Goal: Task Accomplishment & Management: Manage account settings

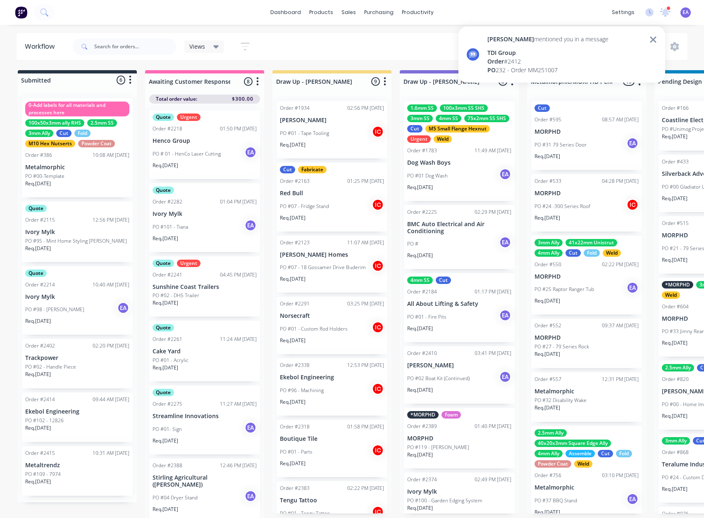
click at [651, 38] on icon at bounding box center [652, 39] width 6 height 6
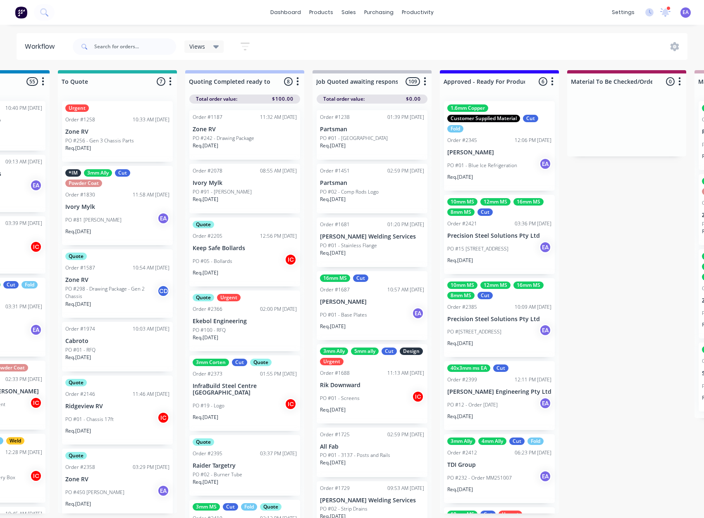
scroll to position [0, 906]
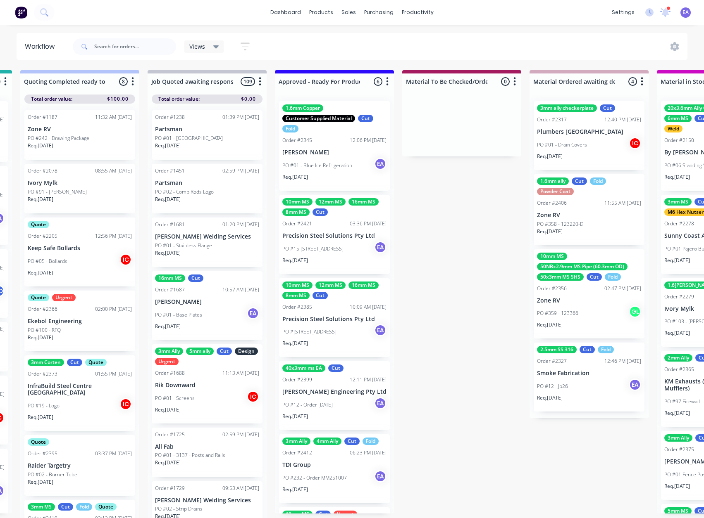
drag, startPoint x: 511, startPoint y: 190, endPoint x: 570, endPoint y: 195, distance: 58.8
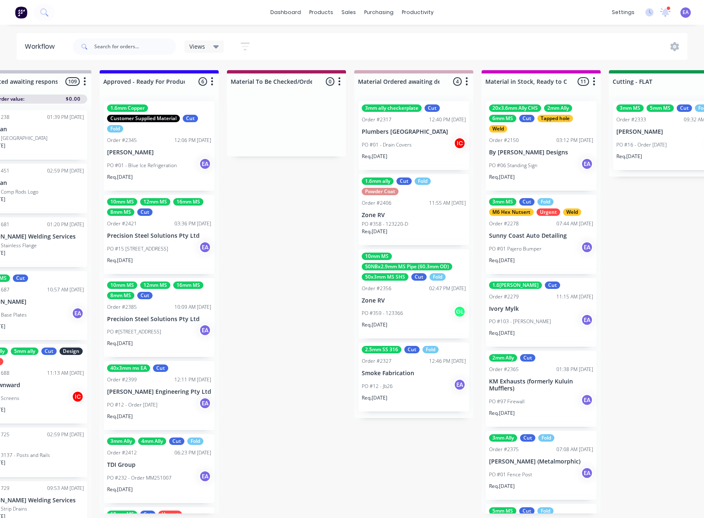
drag, startPoint x: 418, startPoint y: 365, endPoint x: 454, endPoint y: 368, distance: 36.1
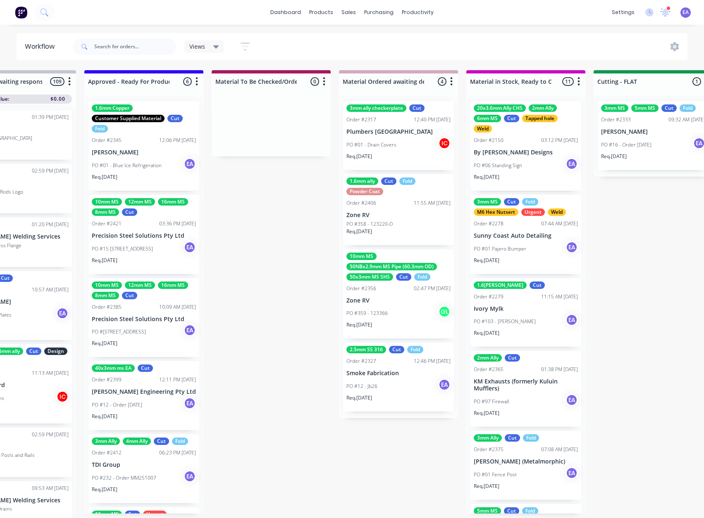
click at [156, 153] on p "[PERSON_NAME]" at bounding box center [144, 152] width 104 height 7
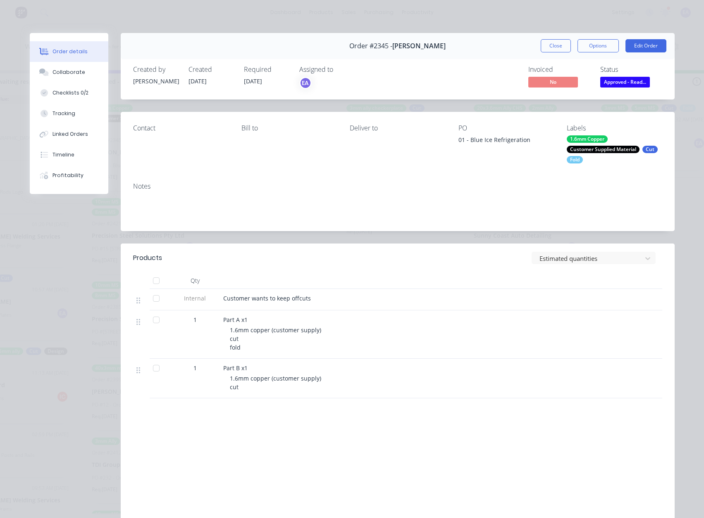
click at [295, 456] on div "Labour $0.00 Sub total $0.00 Margin $0.00 ( 0.00 %) Tax $0.00 Total $0.00" at bounding box center [397, 473] width 529 height 96
click at [493, 50] on div "Order #2345 - [PERSON_NAME] Close Options Edit Order" at bounding box center [398, 46] width 554 height 26
click at [561, 40] on button "Close" at bounding box center [555, 45] width 30 height 13
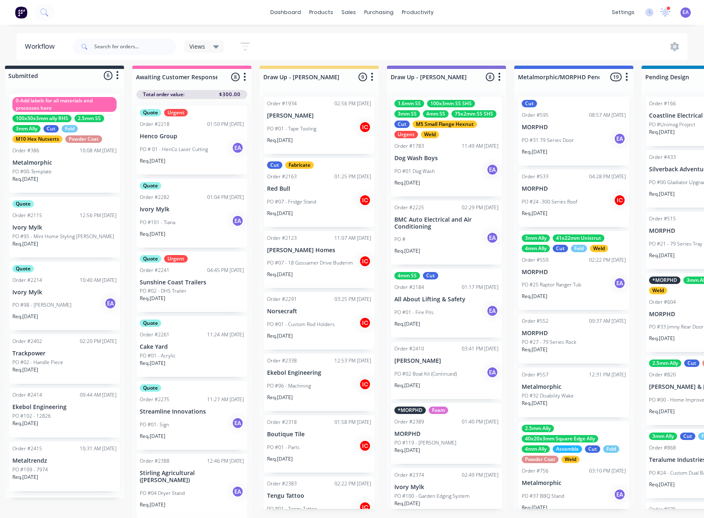
scroll to position [11, 0]
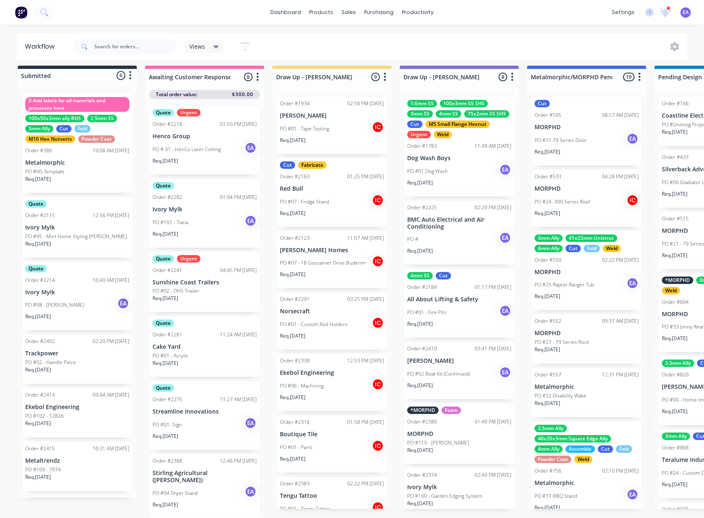
drag, startPoint x: 392, startPoint y: 268, endPoint x: 179, endPoint y: 268, distance: 212.3
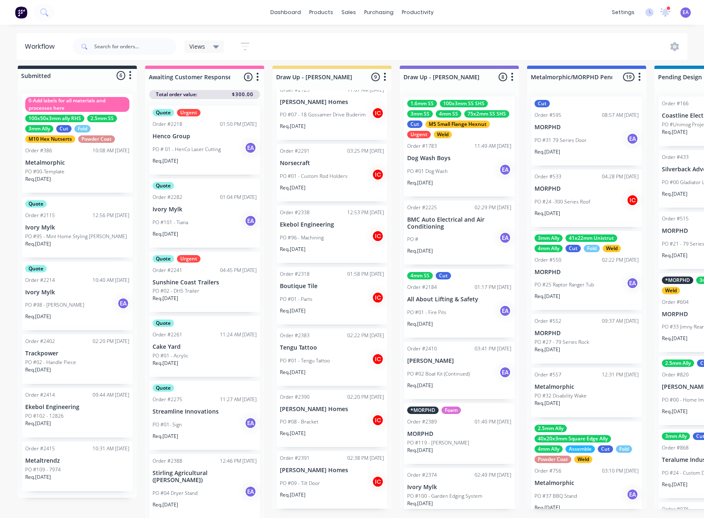
scroll to position [0, 0]
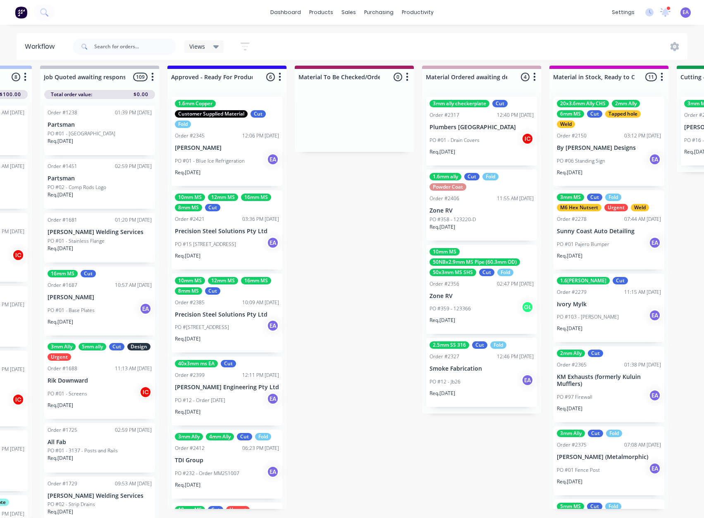
drag, startPoint x: 329, startPoint y: 334, endPoint x: 409, endPoint y: 331, distance: 80.2
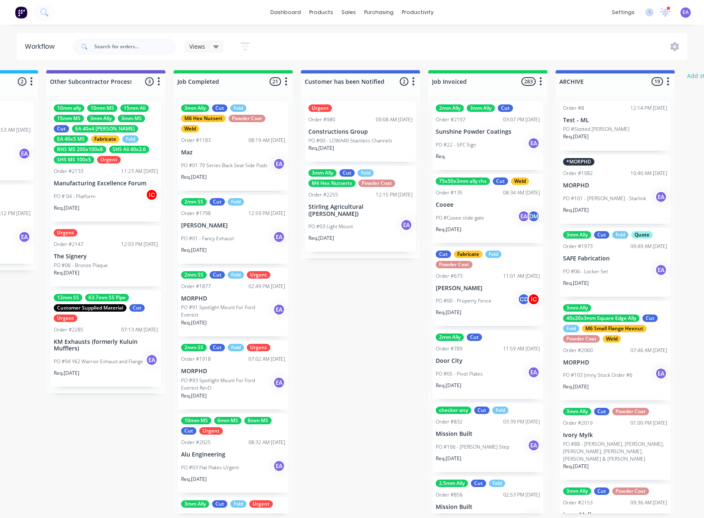
scroll to position [0, 2741]
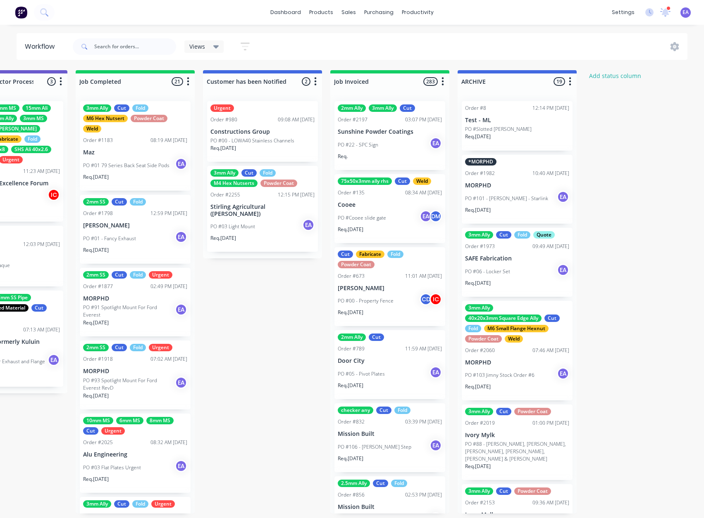
drag, startPoint x: 291, startPoint y: 248, endPoint x: 456, endPoint y: 246, distance: 164.8
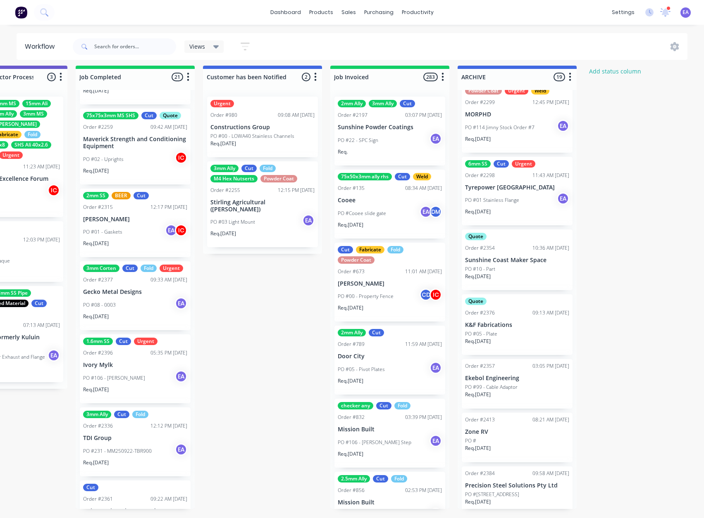
scroll to position [1115, 0]
click at [140, 371] on div "PO #106 - Rayin [PERSON_NAME]" at bounding box center [135, 379] width 104 height 16
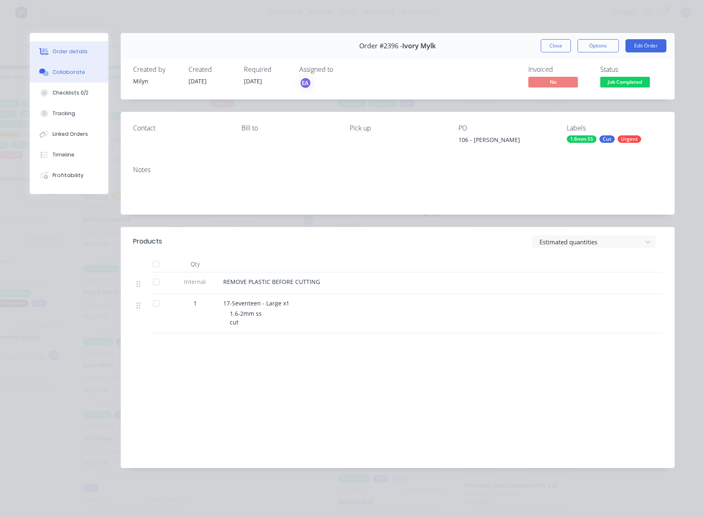
click at [81, 67] on button "Collaborate" at bounding box center [69, 72] width 78 height 21
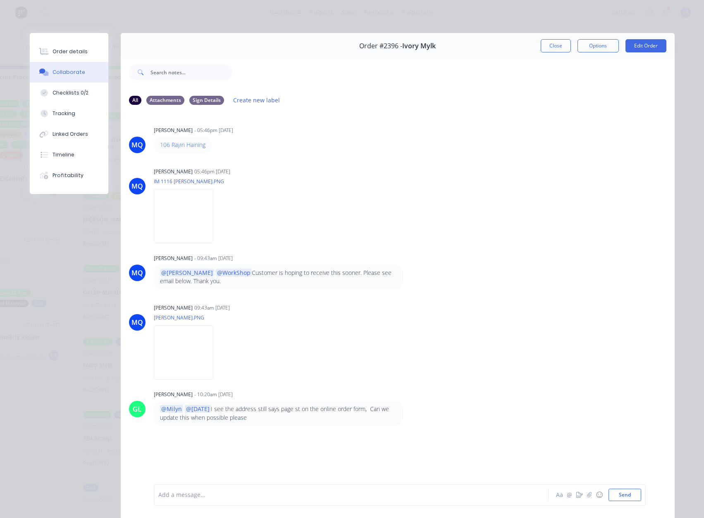
click at [194, 496] on div at bounding box center [339, 495] width 361 height 9
click at [63, 58] on button "Order details" at bounding box center [69, 51] width 78 height 21
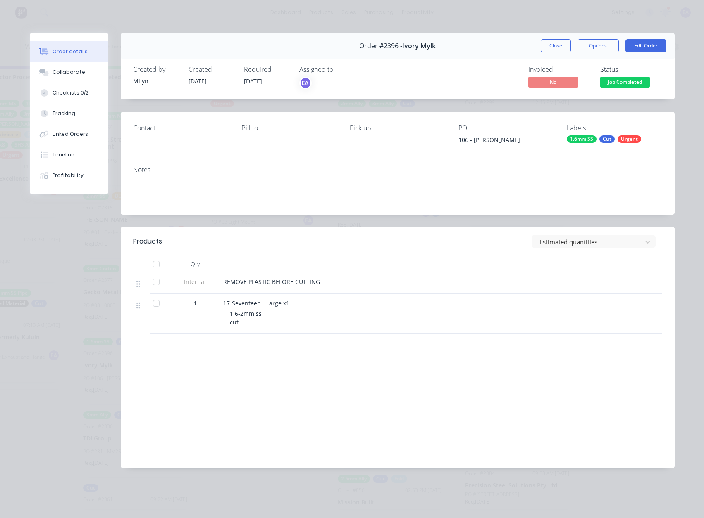
click at [630, 83] on span "Job Completed" at bounding box center [625, 82] width 50 height 10
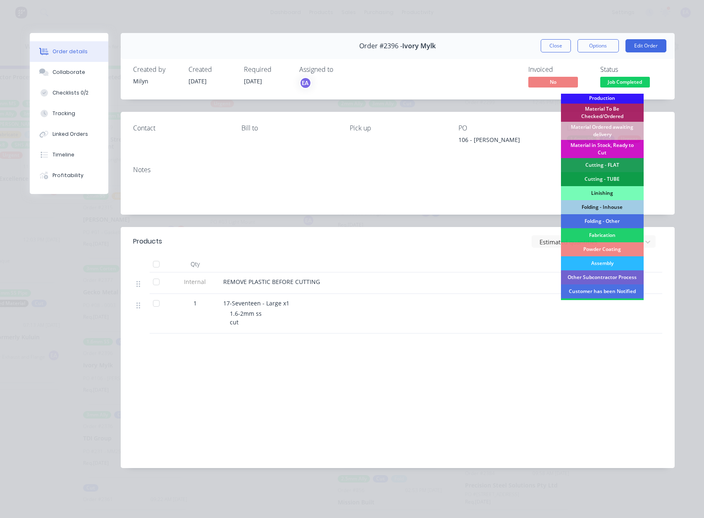
scroll to position [206, 0]
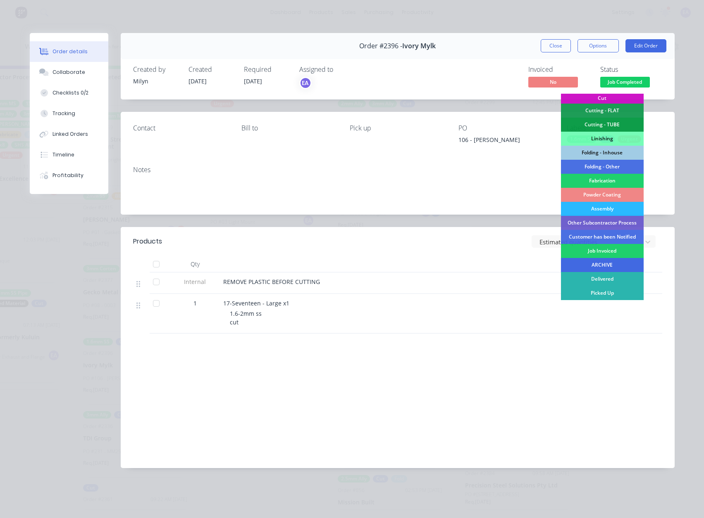
click at [606, 264] on div "ARCHIVE" at bounding box center [602, 265] width 83 height 14
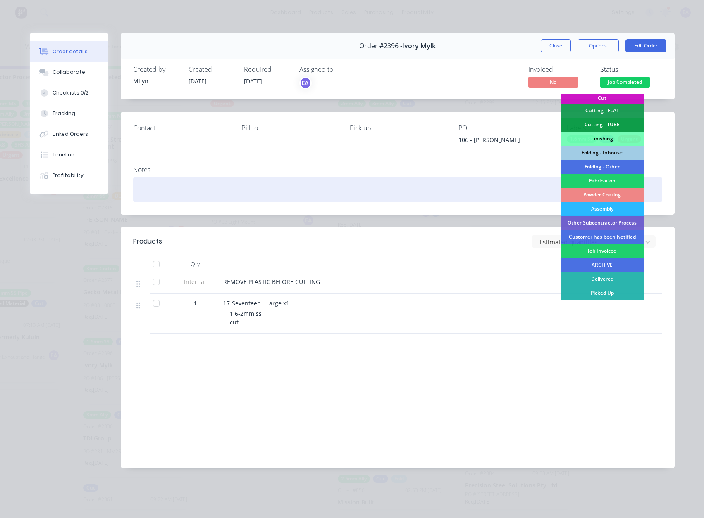
scroll to position [1083, 0]
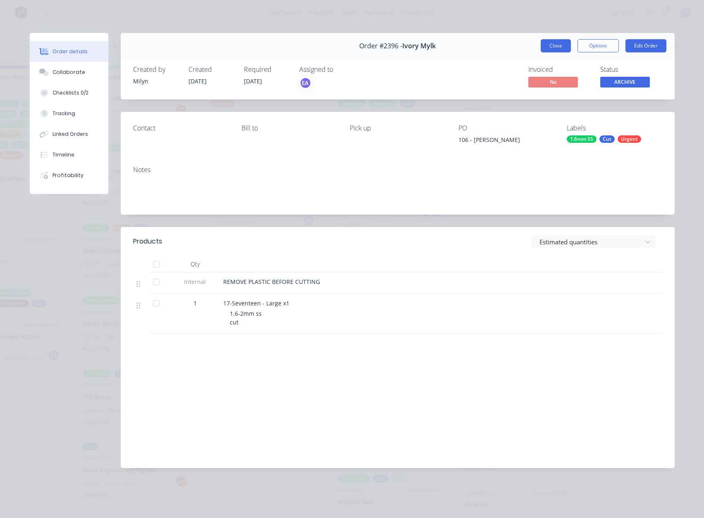
click at [552, 46] on button "Close" at bounding box center [555, 45] width 30 height 13
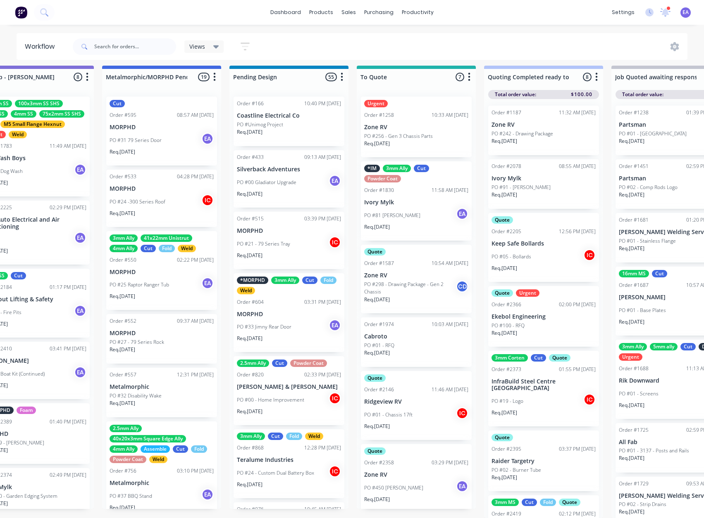
scroll to position [11, 0]
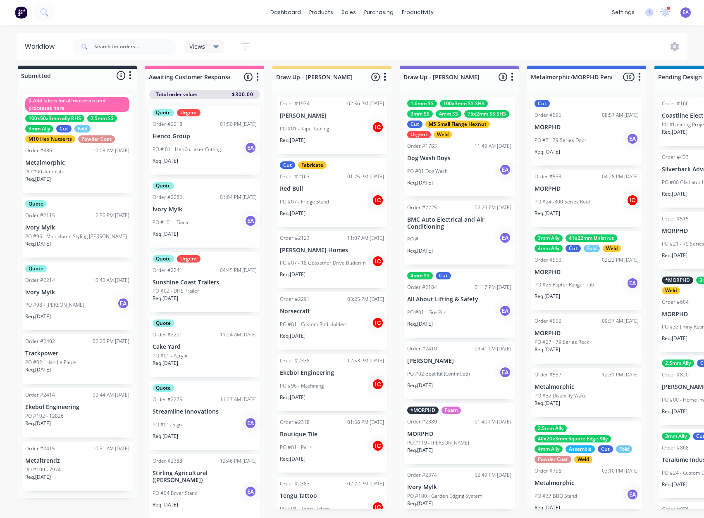
drag, startPoint x: 152, startPoint y: 390, endPoint x: 102, endPoint y: 161, distance: 234.4
click at [115, 48] on input "text" at bounding box center [135, 46] width 82 height 17
